Goal: Task Accomplishment & Management: Complete application form

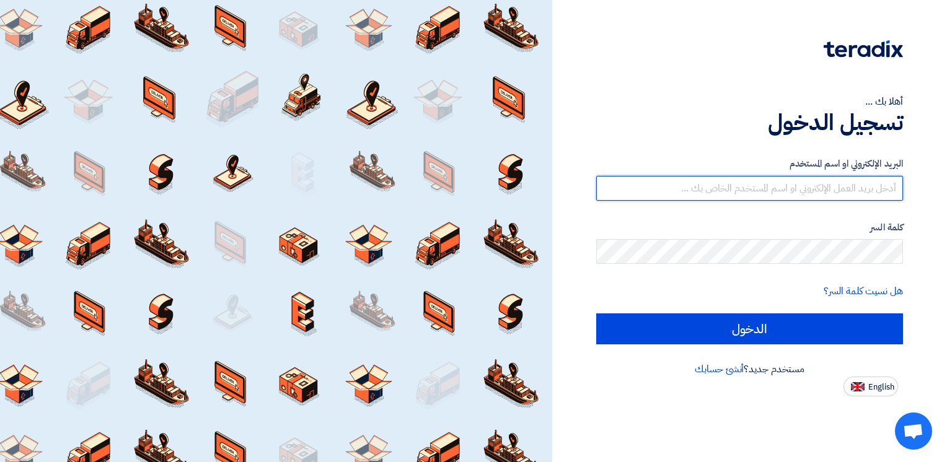
click at [825, 193] on input "text" at bounding box center [749, 188] width 307 height 25
type input "[EMAIL_ADDRESS][DOMAIN_NAME]"
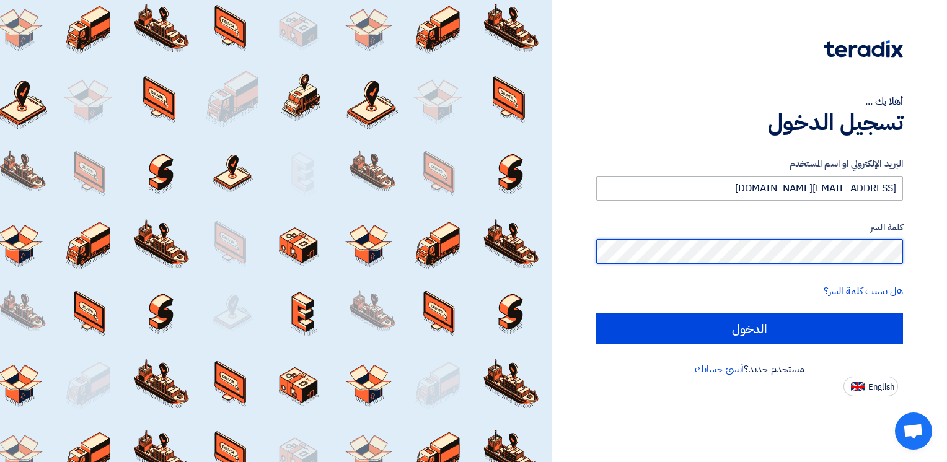
click at [596, 313] on input "الدخول" at bounding box center [749, 328] width 307 height 31
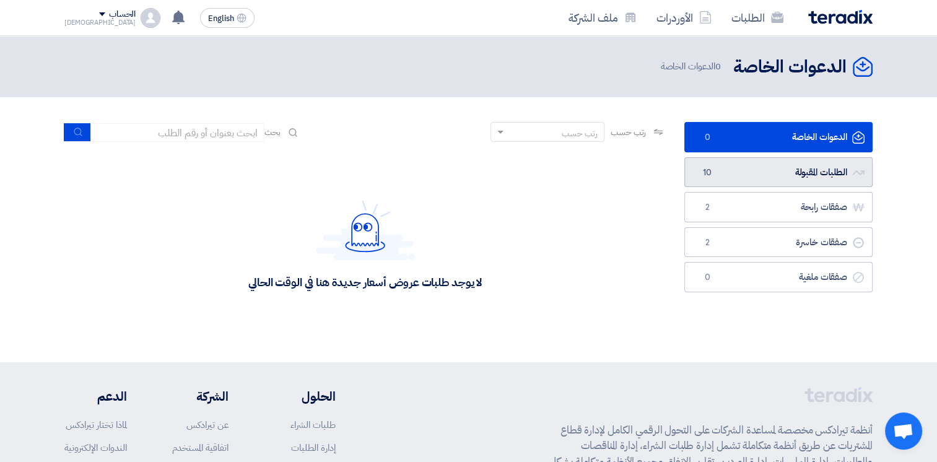
click at [805, 174] on link "الطلبات المقبولة الطلبات المقبولة 10" at bounding box center [779, 172] width 188 height 30
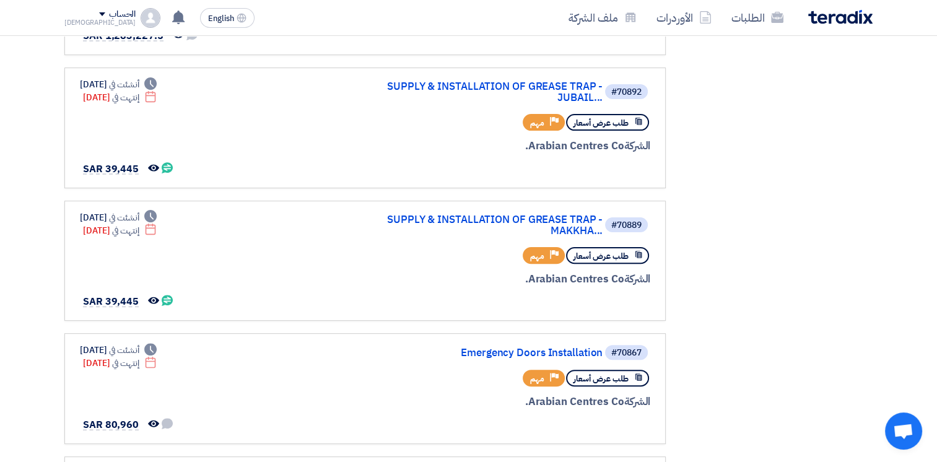
scroll to position [332, 0]
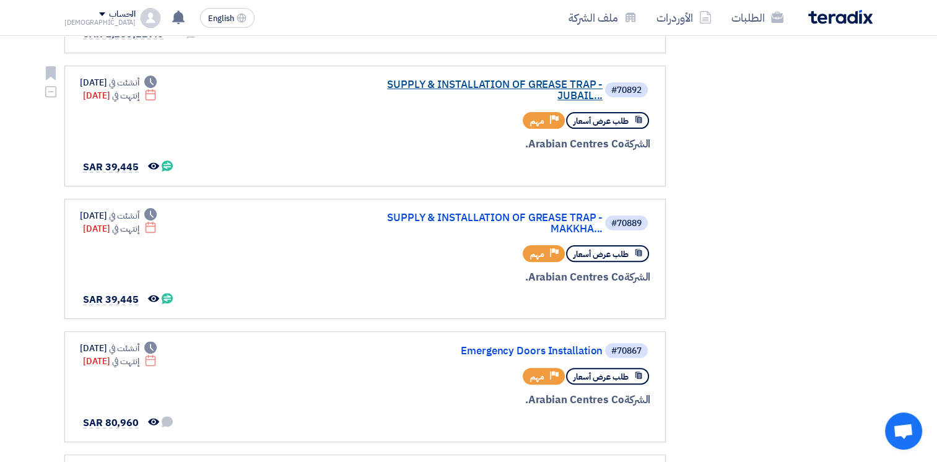
click at [570, 85] on link "SUPPLY & INSTALLATION OF GREASE TRAP - JUBAIL..." at bounding box center [479, 90] width 248 height 22
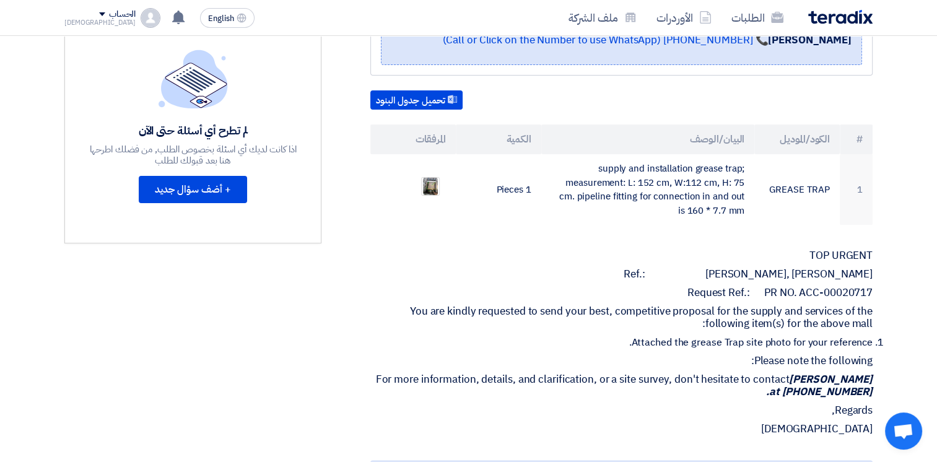
scroll to position [0, 0]
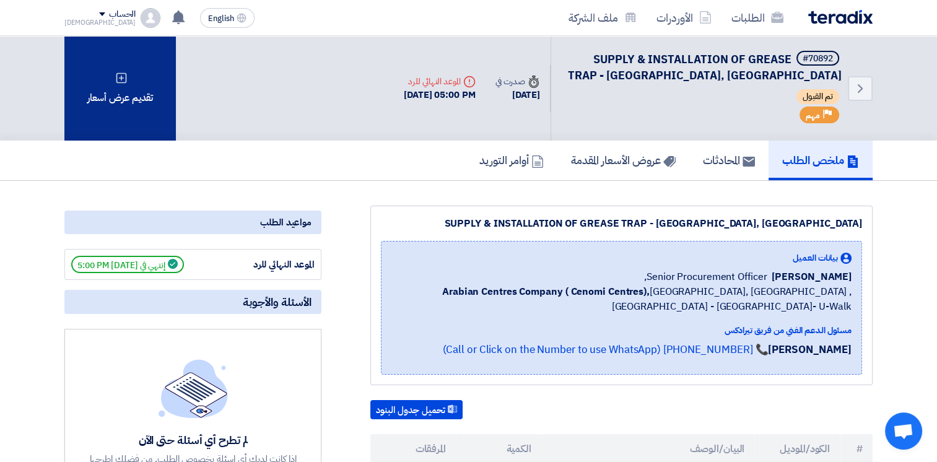
click at [139, 87] on div "تقديم عرض أسعار" at bounding box center [120, 88] width 112 height 105
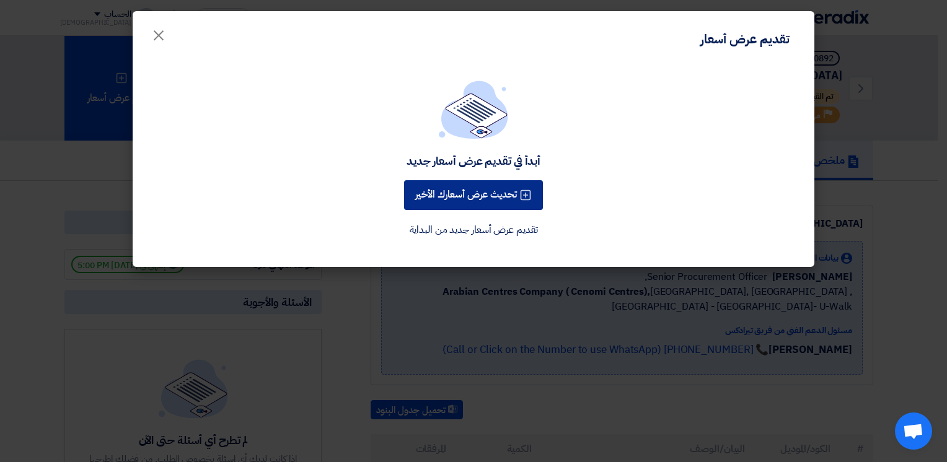
click at [488, 193] on button "تحديث عرض أسعارك الأخير" at bounding box center [473, 195] width 139 height 30
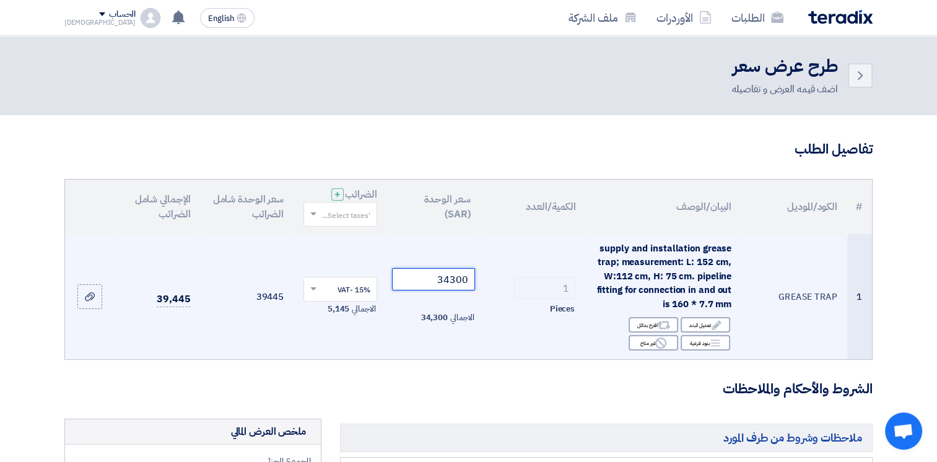
drag, startPoint x: 469, startPoint y: 281, endPoint x: 423, endPoint y: 279, distance: 45.9
click at [423, 279] on input "34300" at bounding box center [434, 279] width 84 height 22
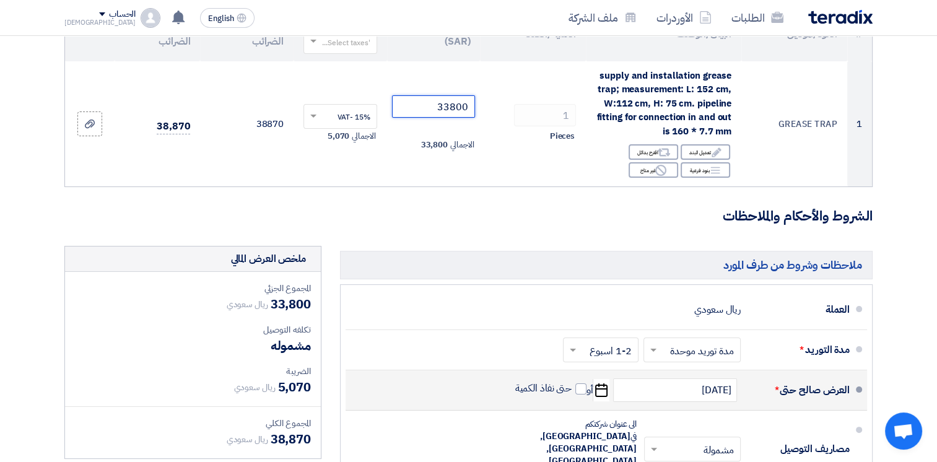
scroll to position [310, 0]
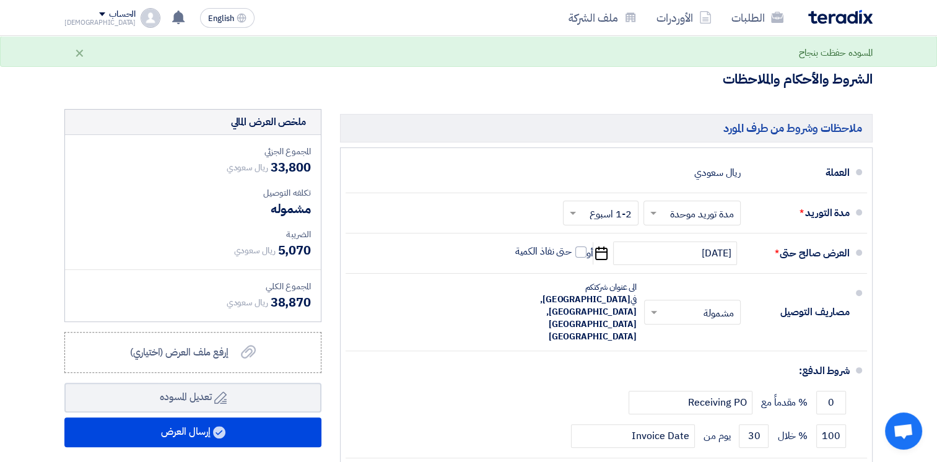
type input "33800"
click at [519, 95] on form "تفاصيل الطلب # الكود/الموديل البيان/الوصف الكمية/العدد سعر الوحدة (SAR) [DEMOGR…" at bounding box center [468, 179] width 809 height 699
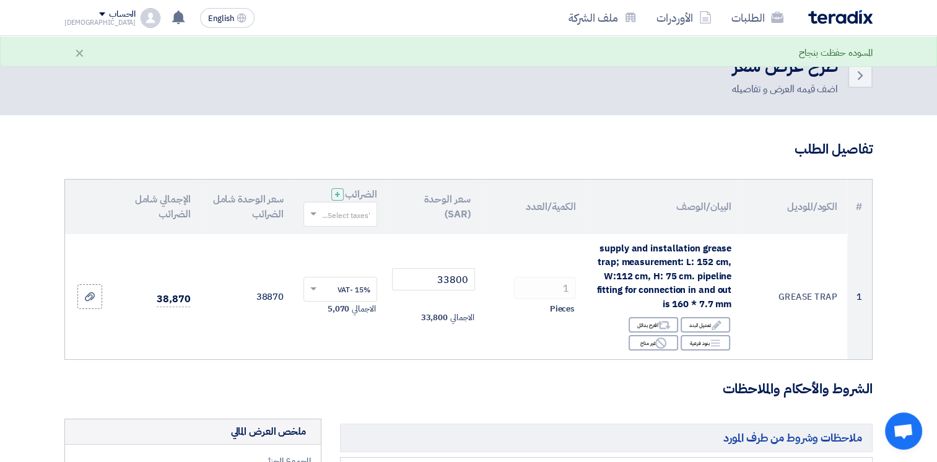
click at [428, 383] on h3 "الشروط والأحكام والملاحظات" at bounding box center [468, 389] width 809 height 19
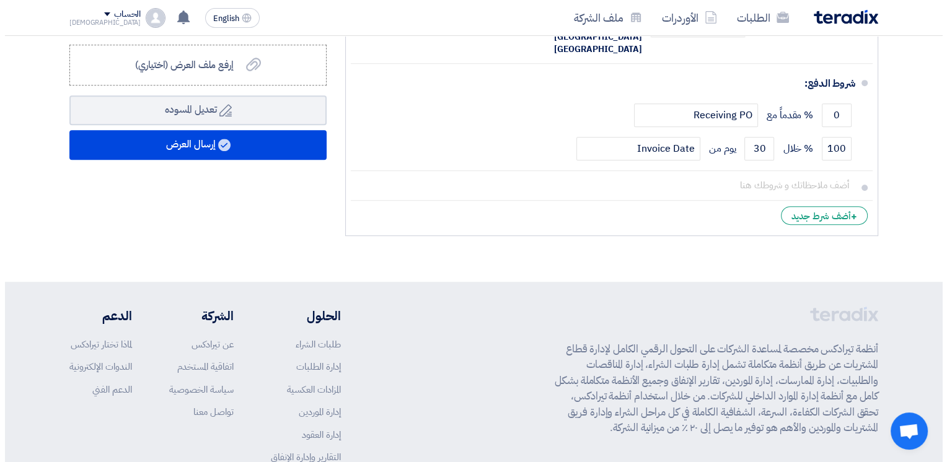
scroll to position [662, 0]
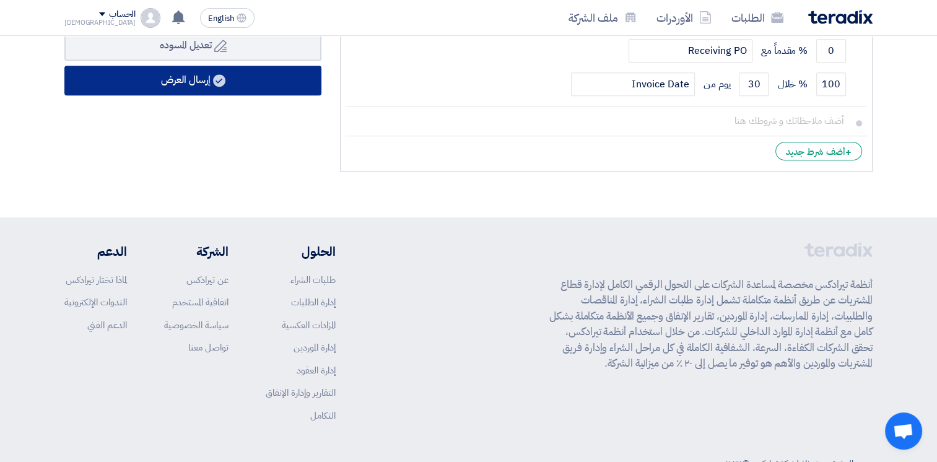
click at [250, 84] on button "إرسال العرض" at bounding box center [192, 81] width 257 height 30
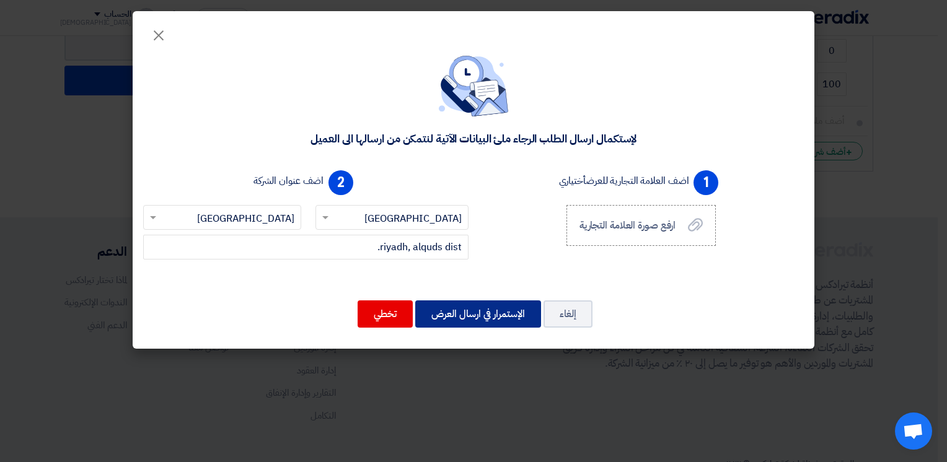
click at [473, 311] on button "الإستمرار في ارسال العرض" at bounding box center [478, 313] width 126 height 27
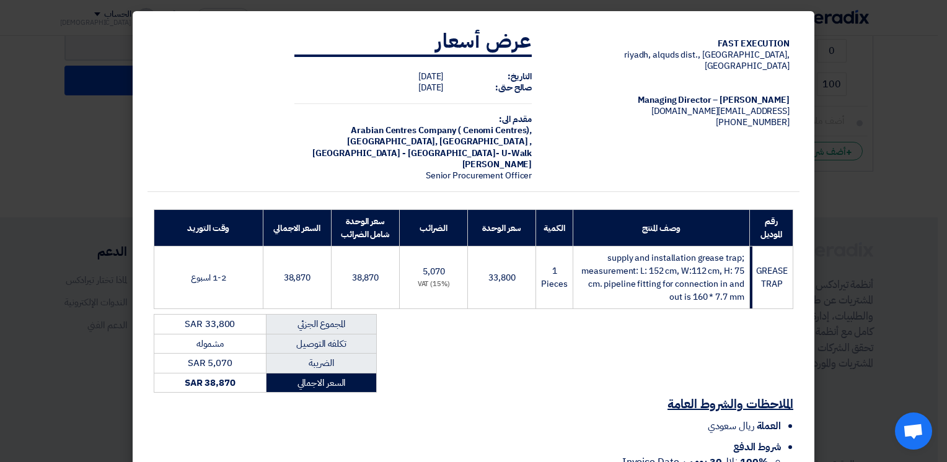
scroll to position [109, 0]
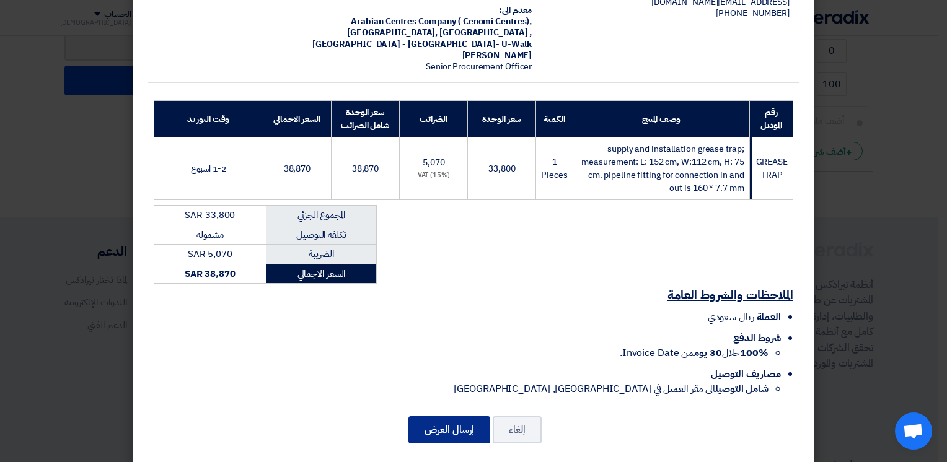
click at [463, 417] on button "إرسال العرض" at bounding box center [449, 429] width 82 height 27
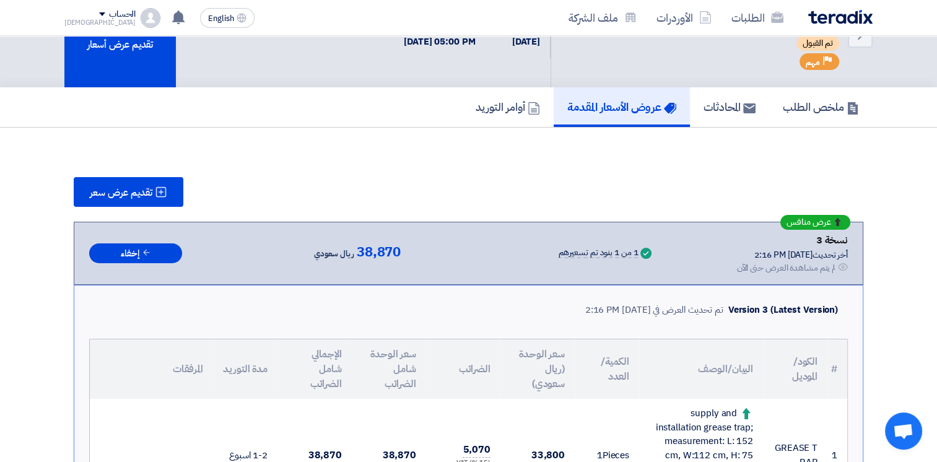
scroll to position [0, 0]
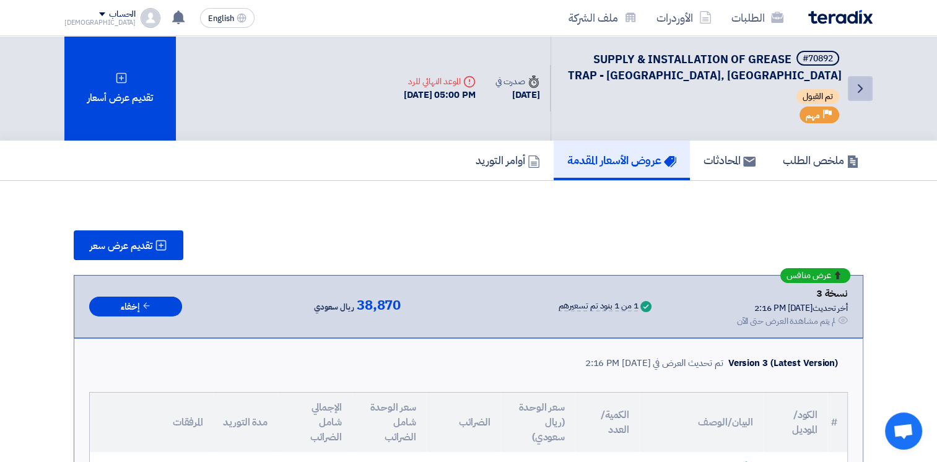
click at [860, 85] on use at bounding box center [860, 88] width 5 height 9
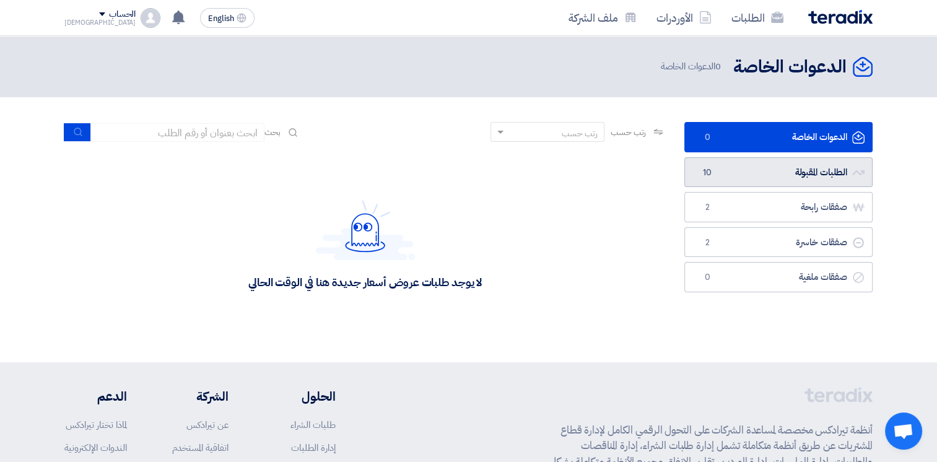
click at [777, 170] on link "الطلبات المقبولة الطلبات المقبولة 10" at bounding box center [779, 172] width 188 height 30
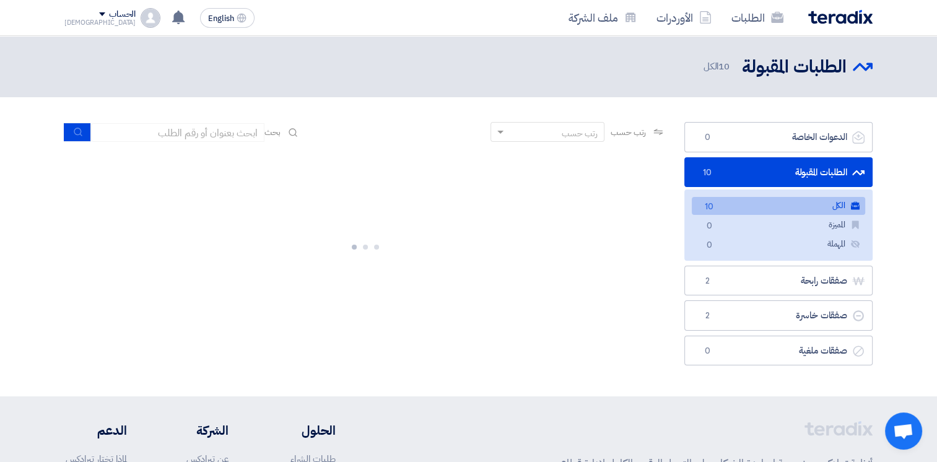
click at [716, 166] on link "الطلبات المقبولة الطلبات المقبولة 10" at bounding box center [779, 172] width 188 height 30
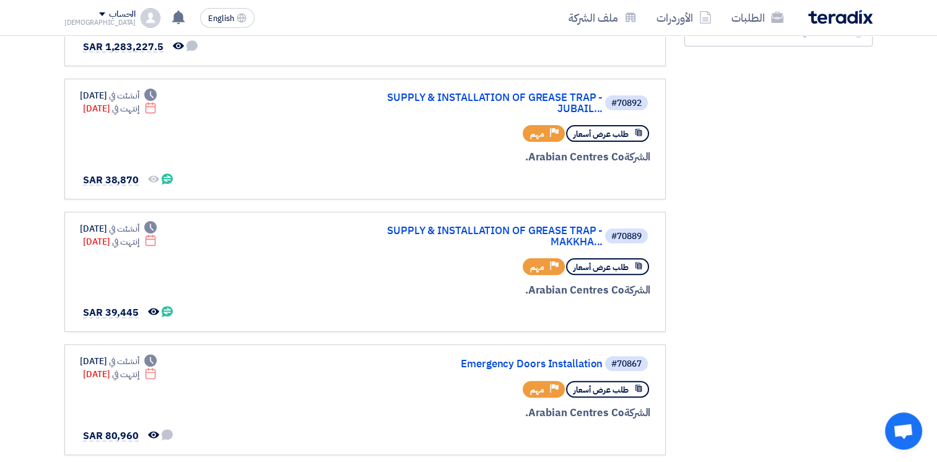
scroll to position [323, 0]
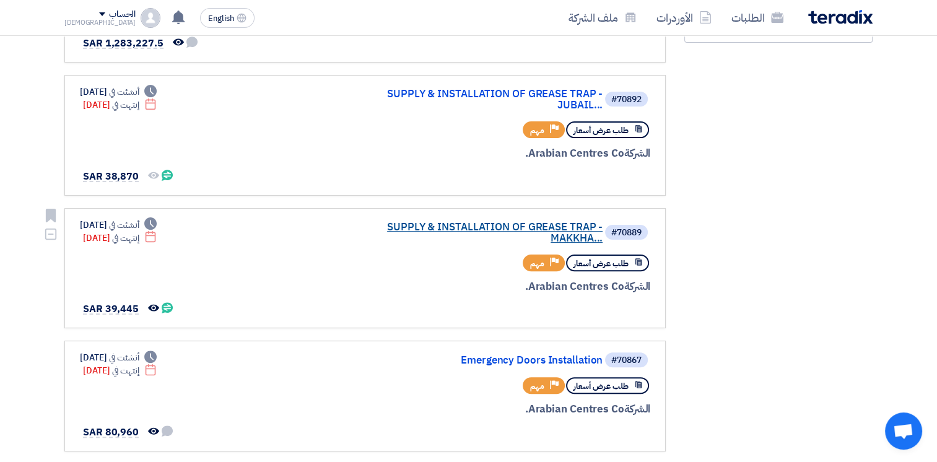
click at [554, 224] on link "SUPPLY & INSTALLATION OF GREASE TRAP - MAKKHA..." at bounding box center [479, 233] width 248 height 22
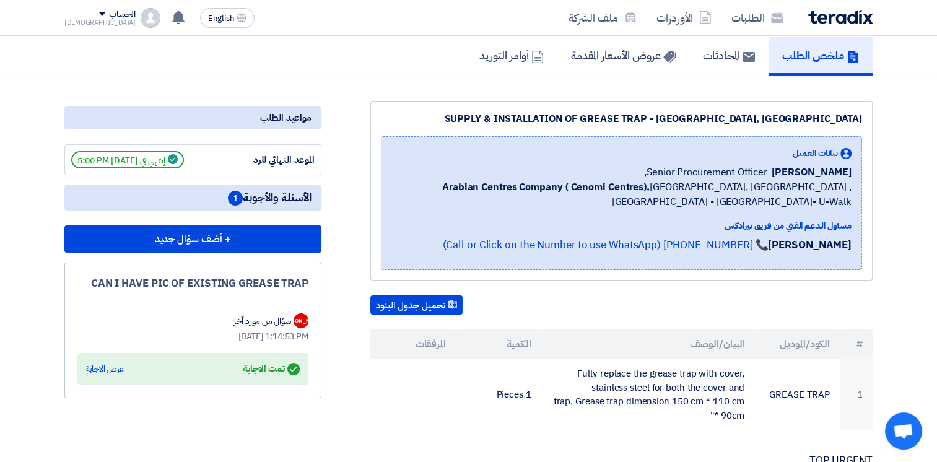
scroll to position [35, 0]
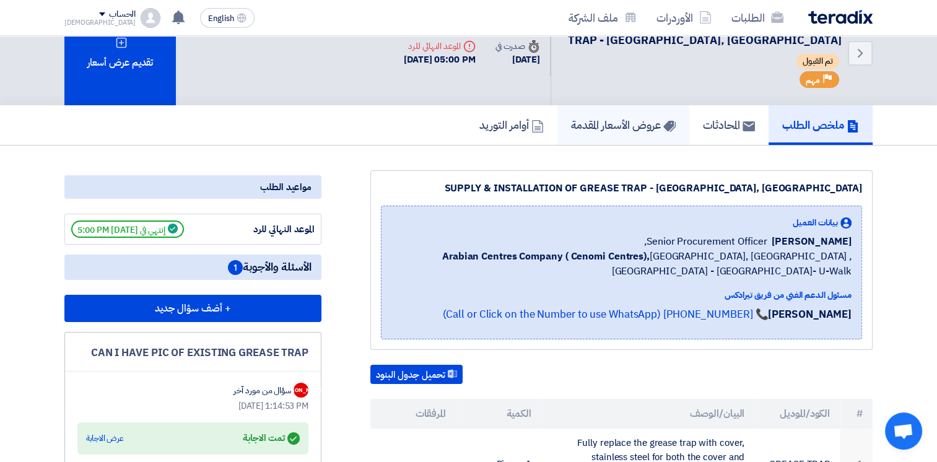
click at [587, 120] on h5 "عروض الأسعار المقدمة" at bounding box center [623, 125] width 105 height 14
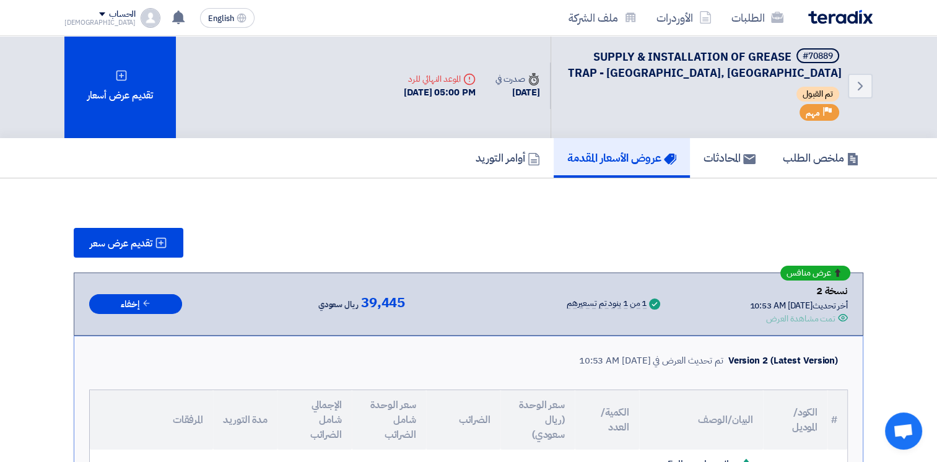
scroll to position [0, 0]
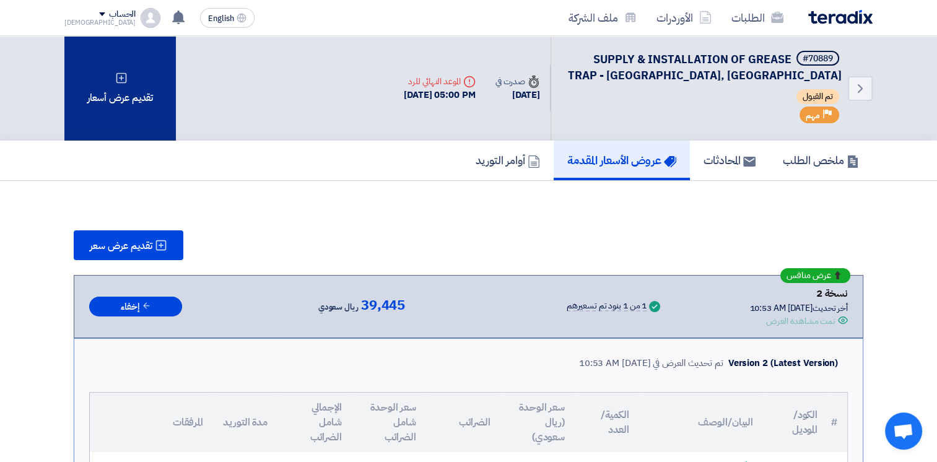
click at [120, 89] on div "تقديم عرض أسعار" at bounding box center [120, 88] width 112 height 105
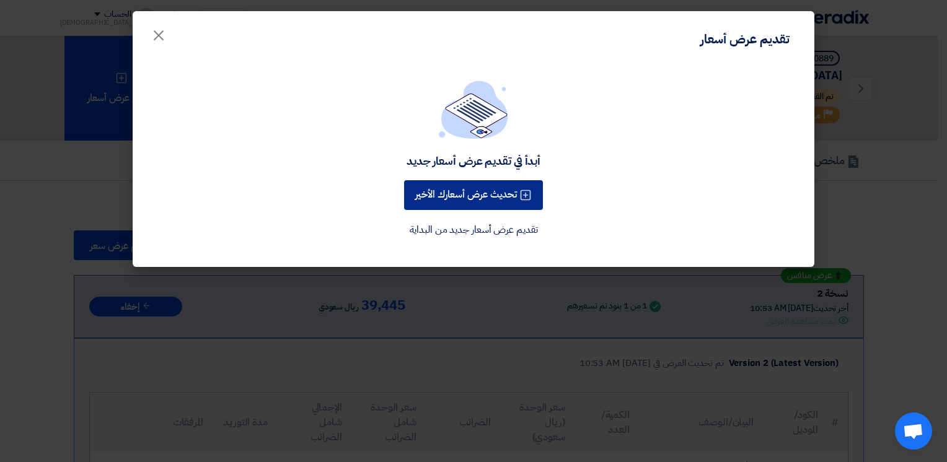
click at [481, 193] on button "تحديث عرض أسعارك الأخير" at bounding box center [473, 195] width 139 height 30
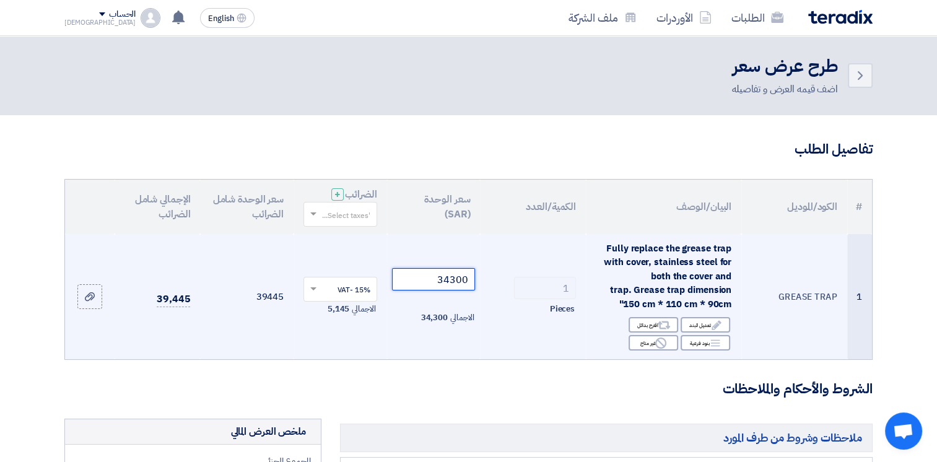
click at [527, 281] on tr "1 GREASE TRAP Fully replace the grease trap with cover, stainless steel for bot…" at bounding box center [468, 297] width 807 height 126
type input "33800"
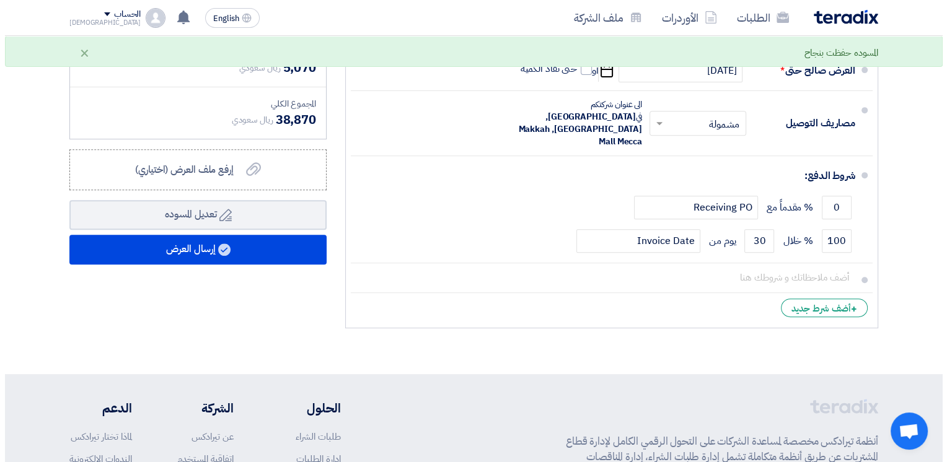
scroll to position [509, 0]
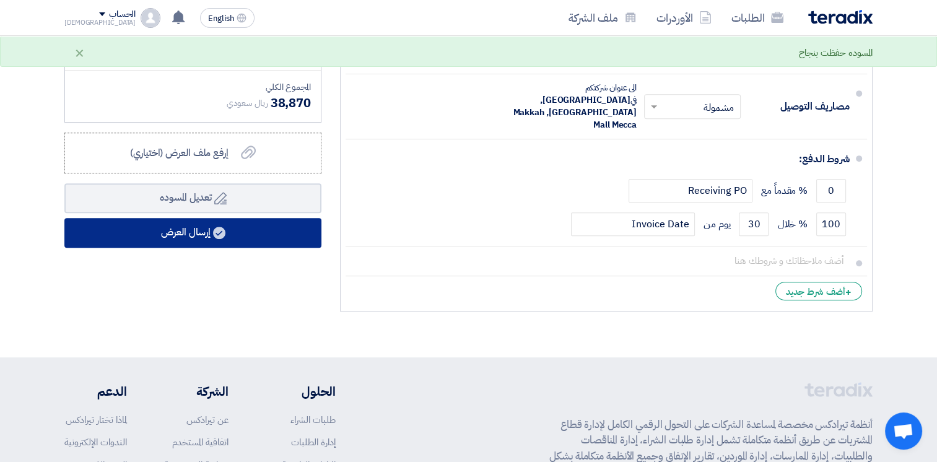
click at [251, 238] on button "إرسال العرض" at bounding box center [192, 233] width 257 height 30
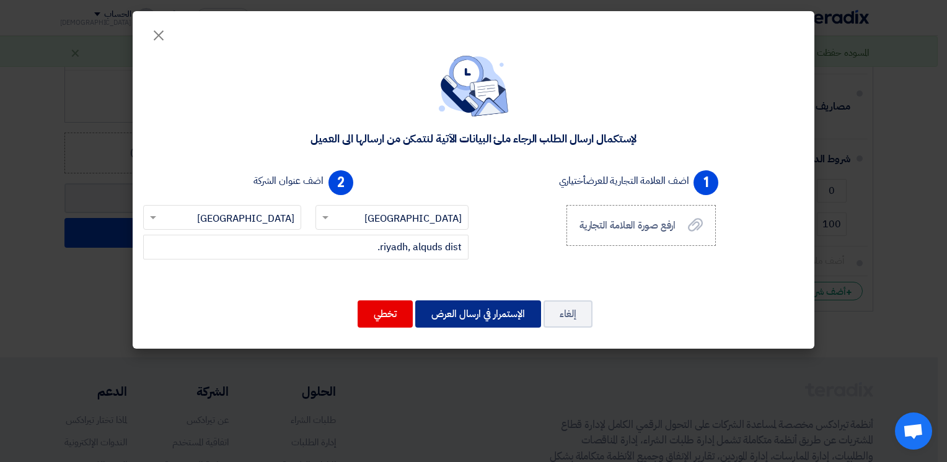
click at [470, 323] on button "الإستمرار في ارسال العرض" at bounding box center [478, 313] width 126 height 27
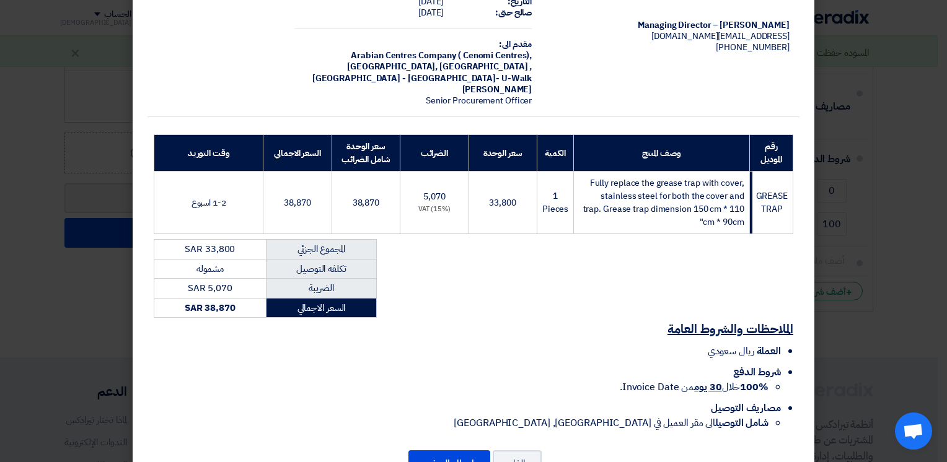
scroll to position [109, 0]
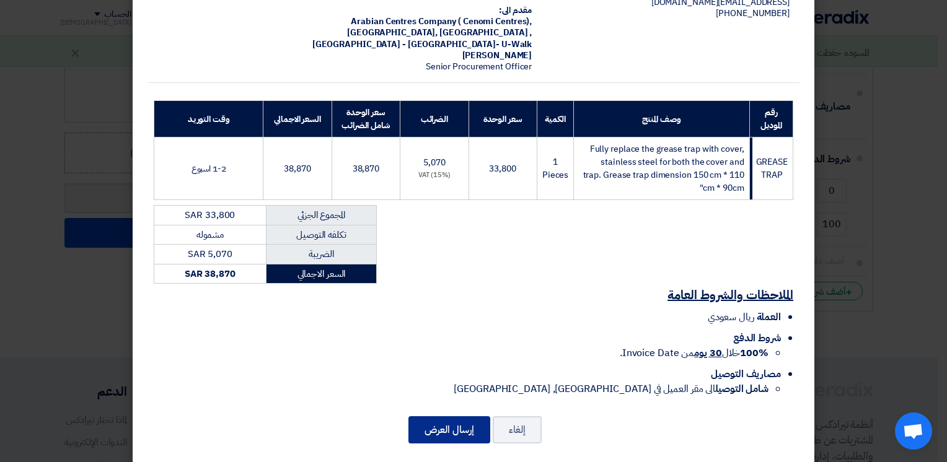
click at [439, 420] on button "إرسال العرض" at bounding box center [449, 429] width 82 height 27
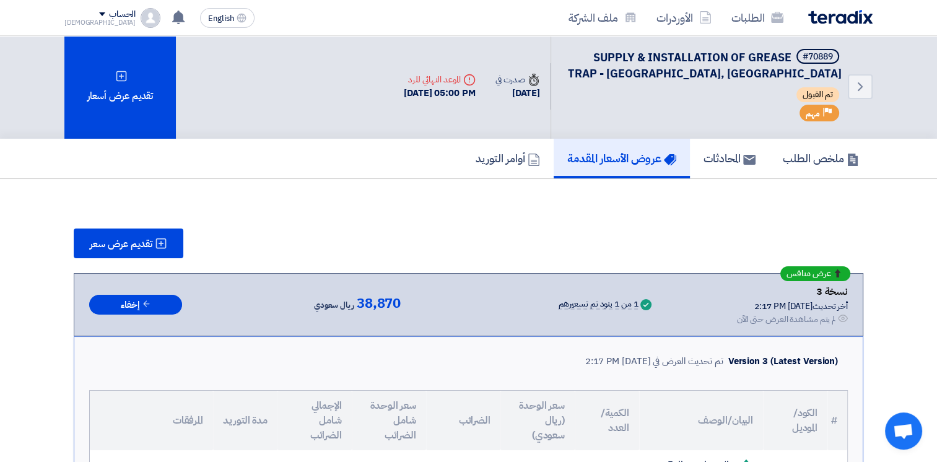
scroll to position [0, 0]
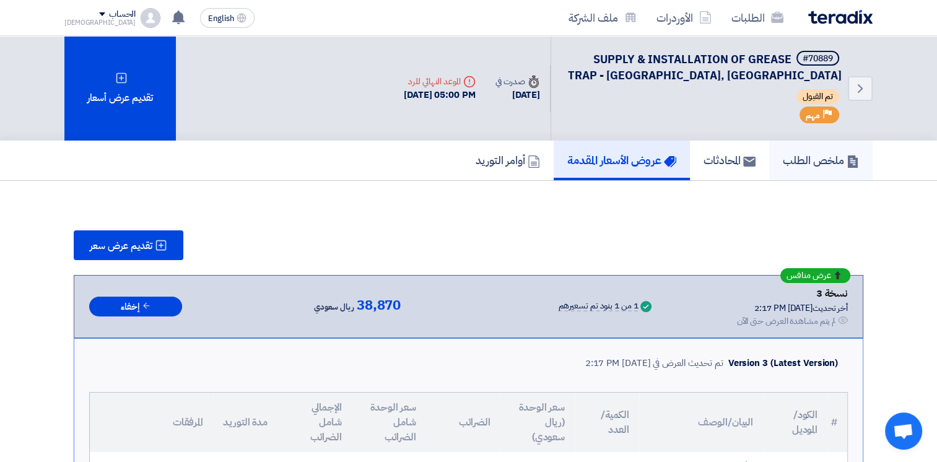
click at [807, 159] on h5 "ملخص الطلب" at bounding box center [821, 160] width 76 height 14
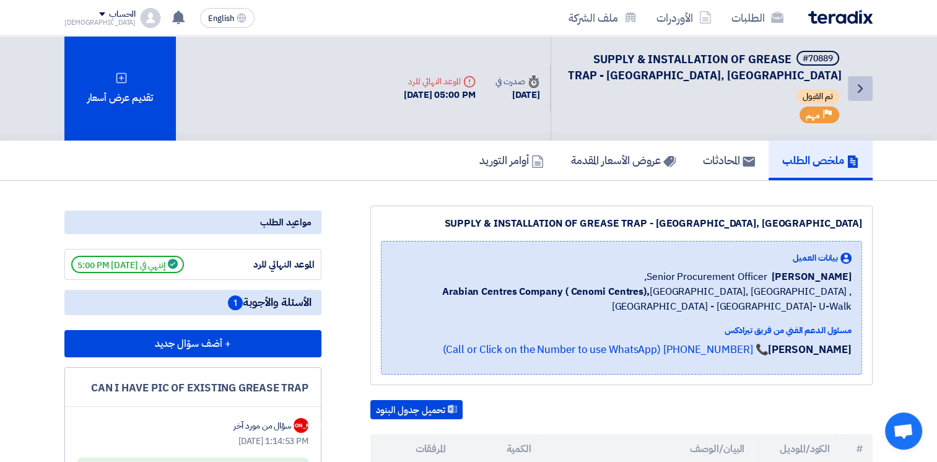
click at [852, 93] on link "Back" at bounding box center [860, 88] width 25 height 25
